Goal: Information Seeking & Learning: Check status

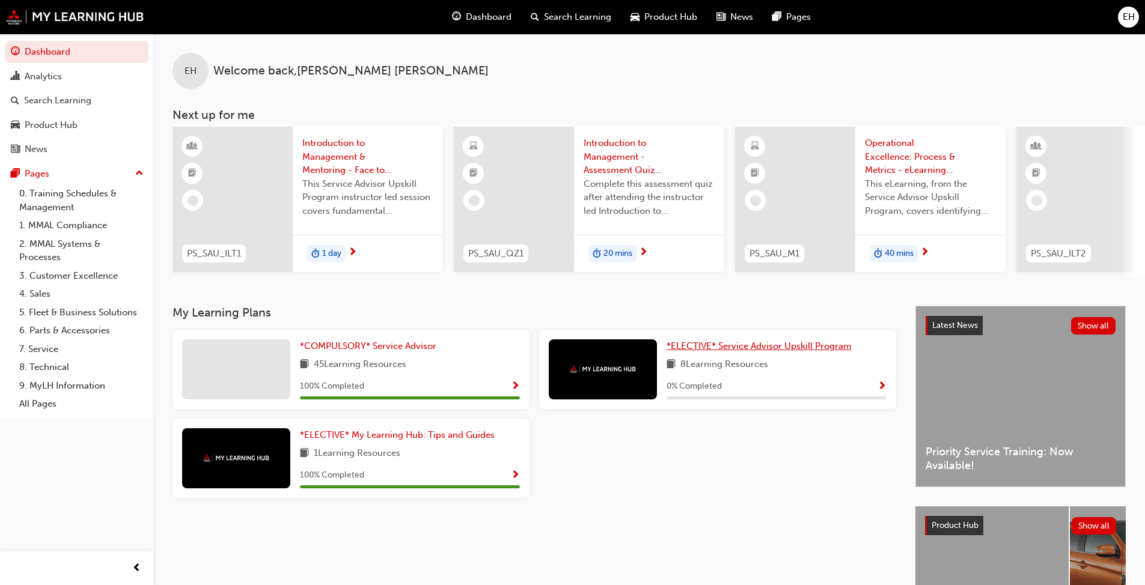
click at [591, 347] on span "*ELECTIVE* Service Advisor Upskill Program" at bounding box center [759, 346] width 185 height 11
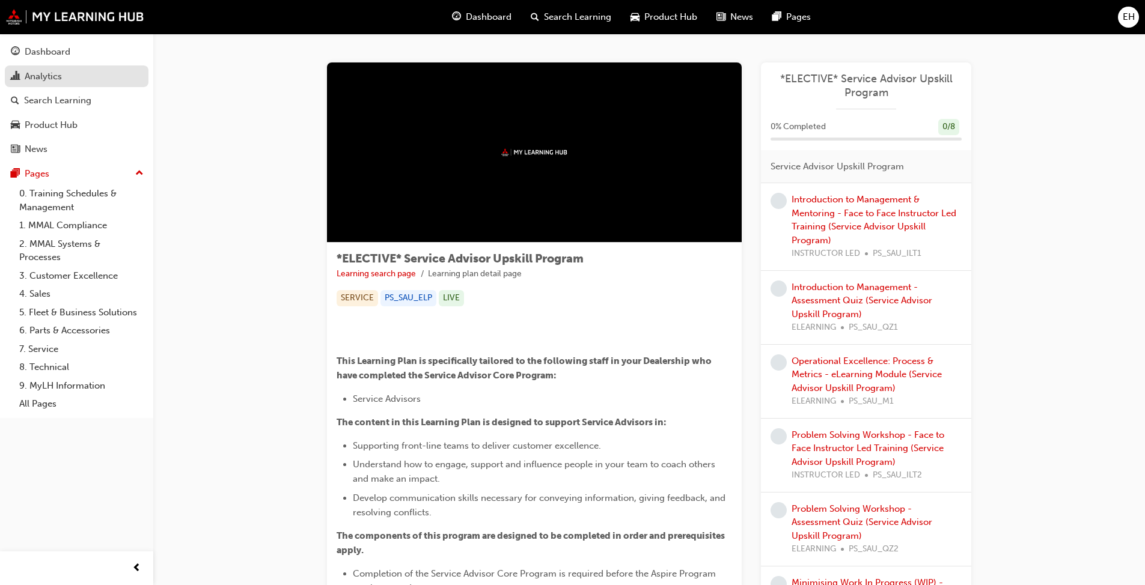
click at [54, 74] on div "Analytics" at bounding box center [43, 77] width 37 height 14
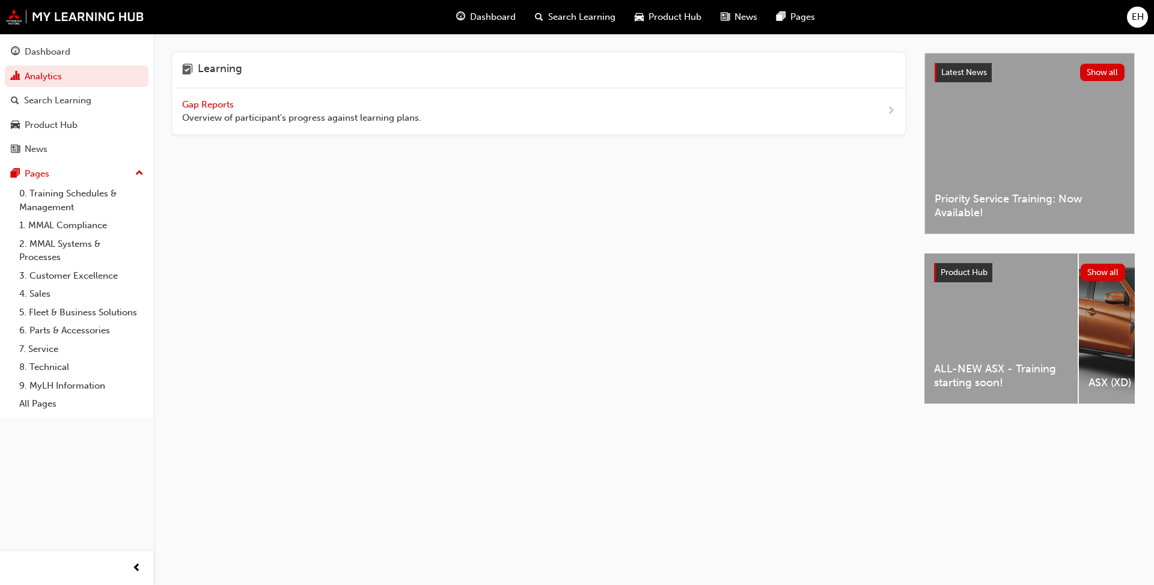
click at [213, 103] on span "Gap Reports" at bounding box center [209, 104] width 54 height 11
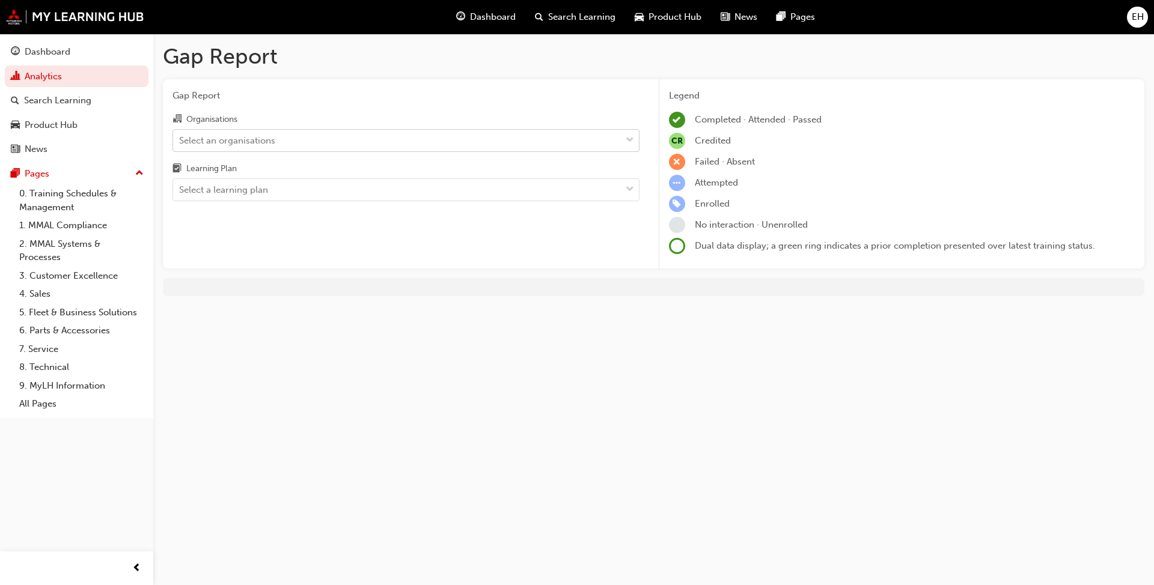
click at [591, 143] on span "down-icon" at bounding box center [630, 141] width 8 height 16
click at [180, 143] on input "Organisations Select an organisations" at bounding box center [179, 140] width 1 height 10
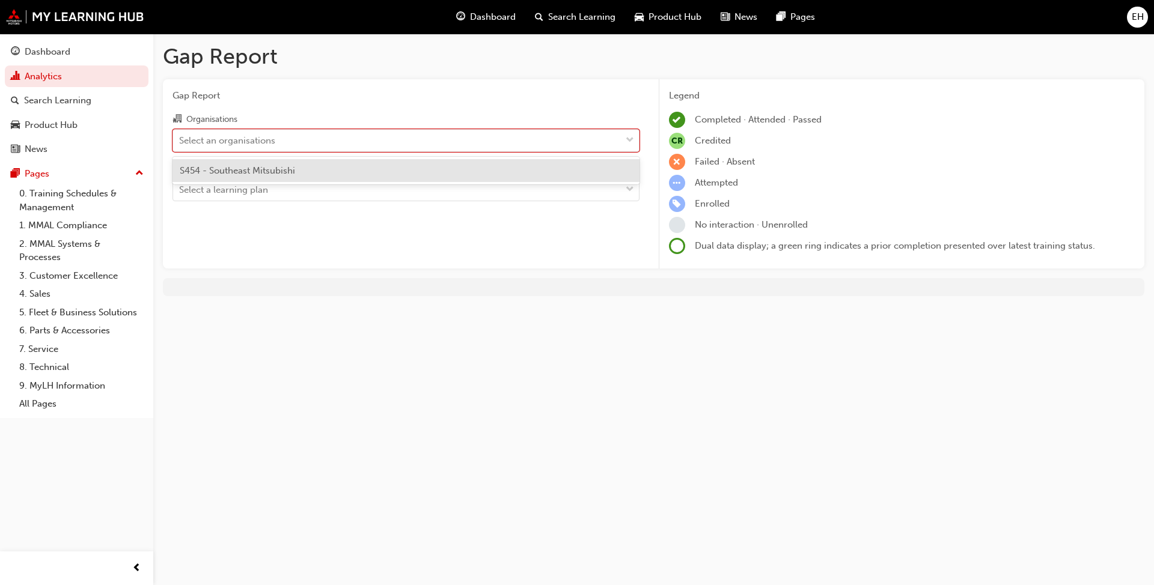
click at [464, 174] on div "S454 - Southeast Mitsubishi" at bounding box center [406, 170] width 467 height 23
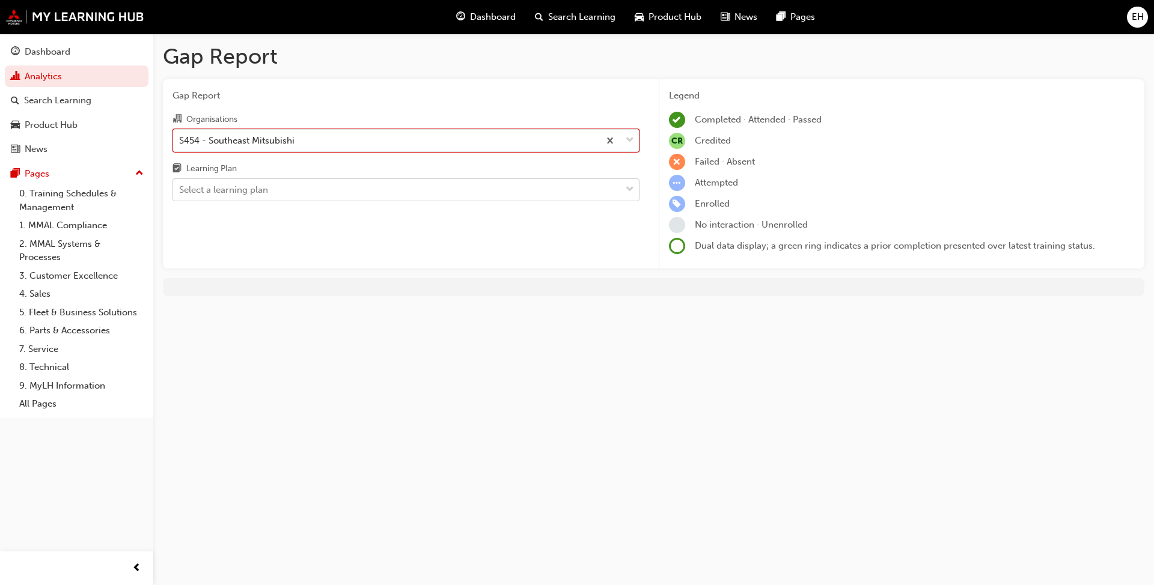
click at [591, 187] on span "down-icon" at bounding box center [630, 190] width 8 height 16
click at [180, 187] on input "Learning Plan Select a learning plan" at bounding box center [179, 190] width 1 height 10
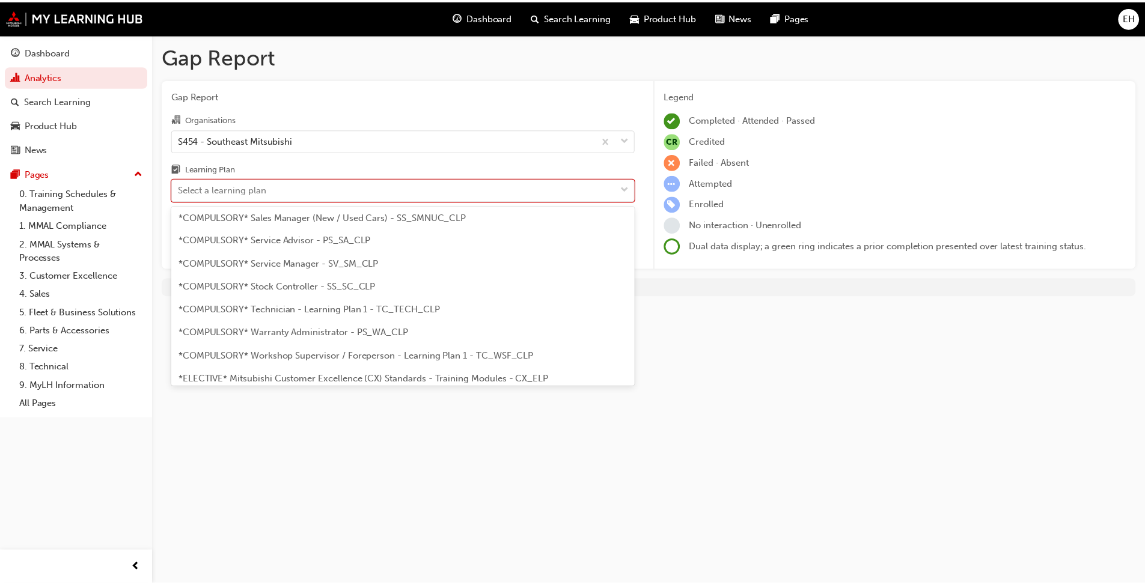
scroll to position [393, 0]
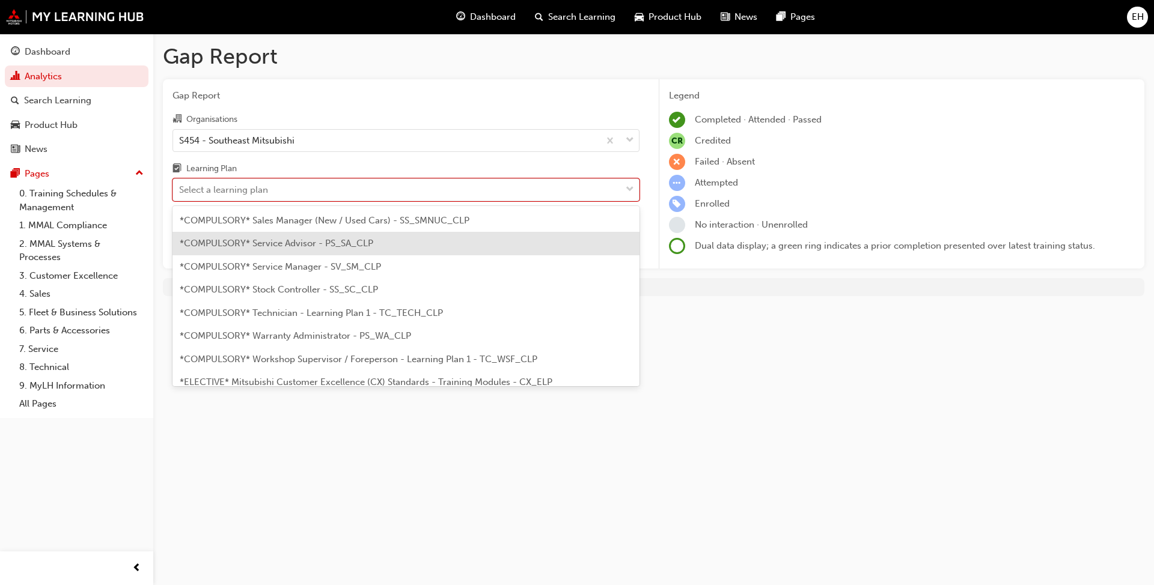
click at [303, 243] on span "*COMPULSORY* Service Advisor - PS_SA_CLP" at bounding box center [277, 243] width 194 height 11
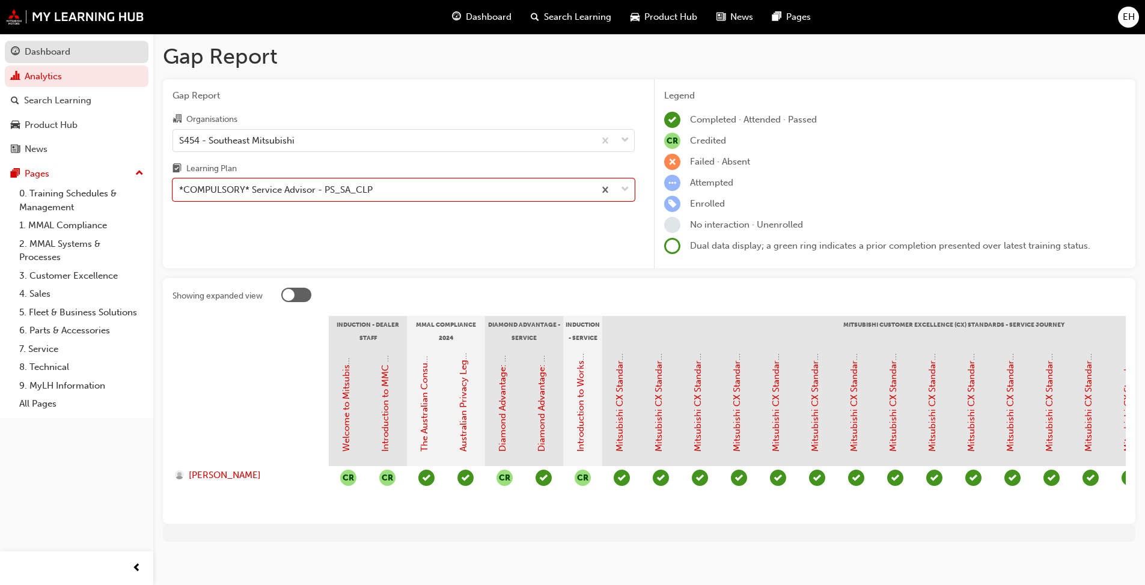
drag, startPoint x: 48, startPoint y: 46, endPoint x: 66, endPoint y: 52, distance: 18.4
click at [49, 46] on div "Dashboard" at bounding box center [48, 52] width 46 height 14
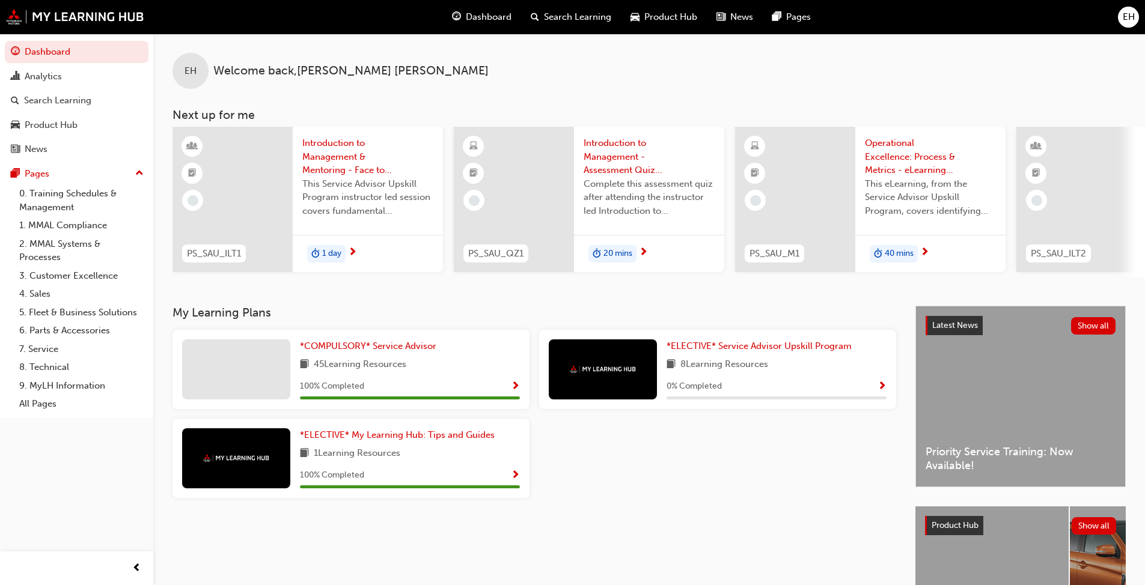
click at [485, 450] on div "My Learning Plans *COMPULSORY* Service Advisor 45 Learning Resources 100 % Comp…" at bounding box center [544, 492] width 743 height 373
